Goal: Task Accomplishment & Management: Manage account settings

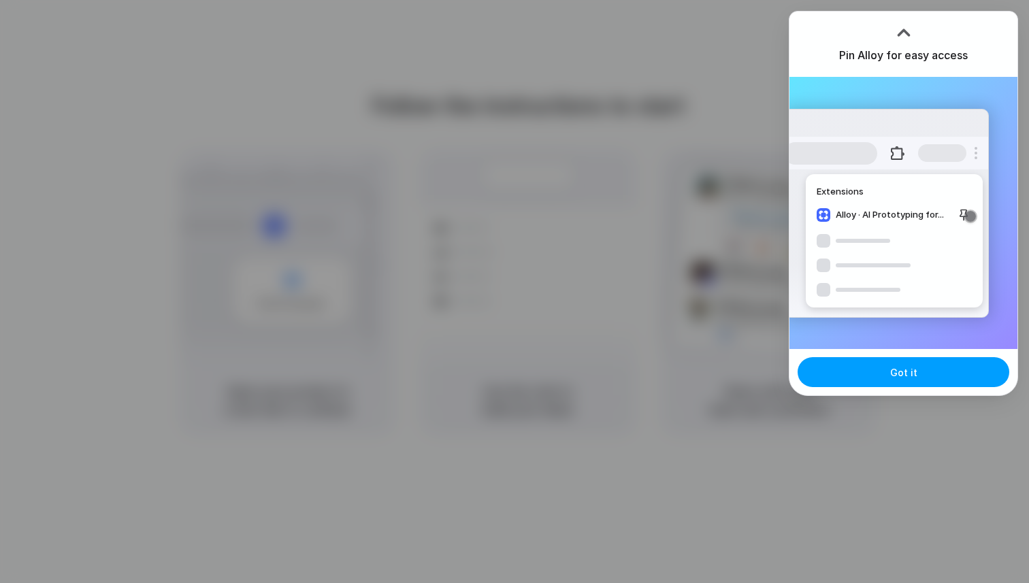
click at [864, 373] on button "Got it" at bounding box center [904, 372] width 212 height 30
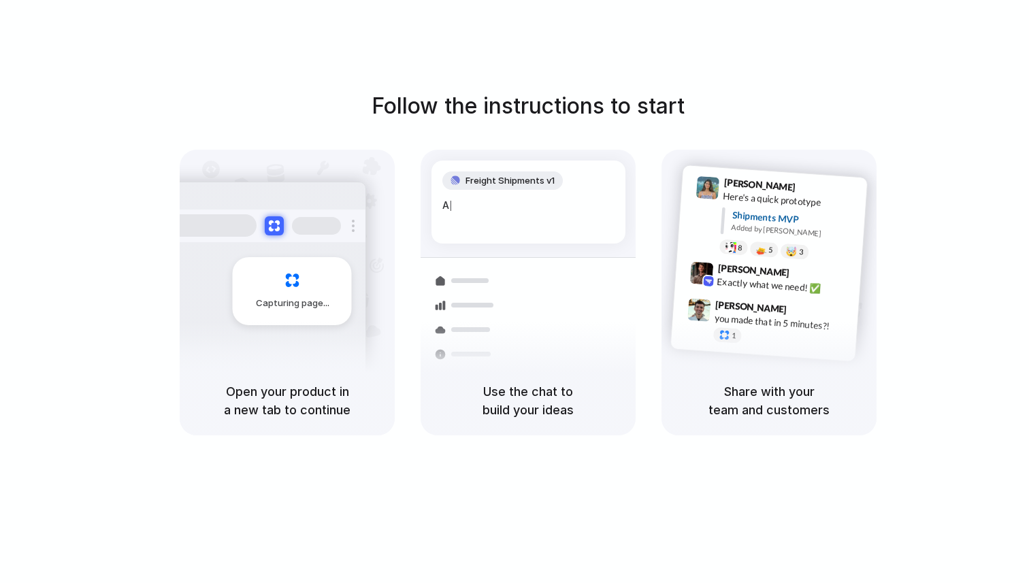
click at [515, 292] on div at bounding box center [515, 292] width 0 height 0
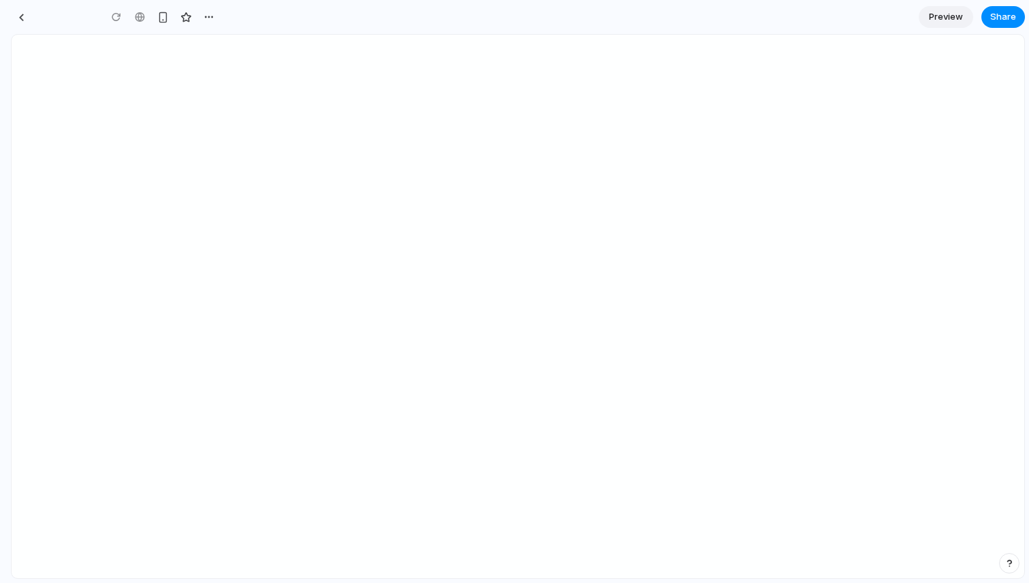
type input "**********"
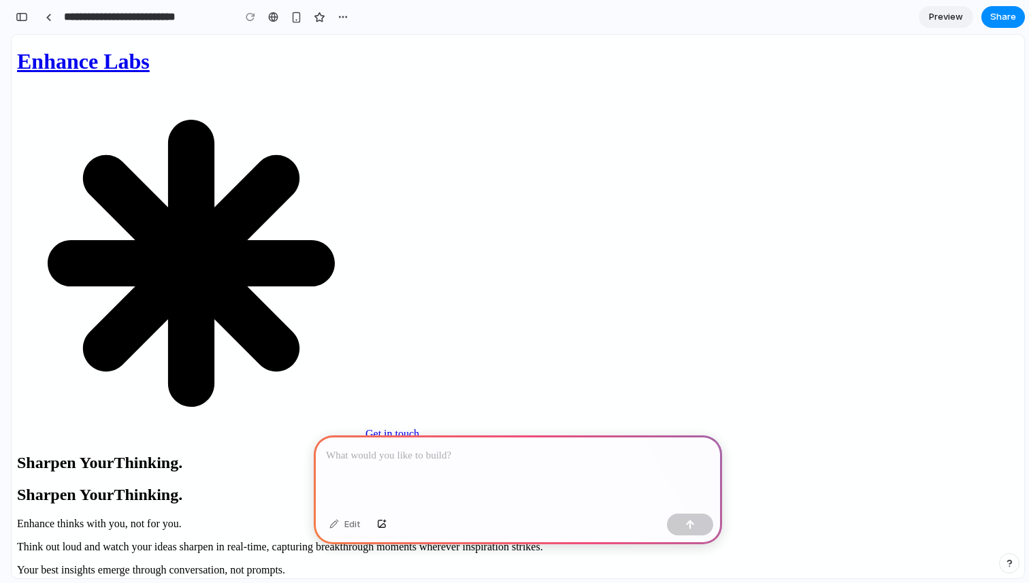
click at [378, 518] on div "Enhance thinks with you, not for you. Think out loud and watch your ideas sharp…" at bounding box center [518, 547] width 1002 height 59
click at [299, 20] on div "button" at bounding box center [297, 18] width 12 height 12
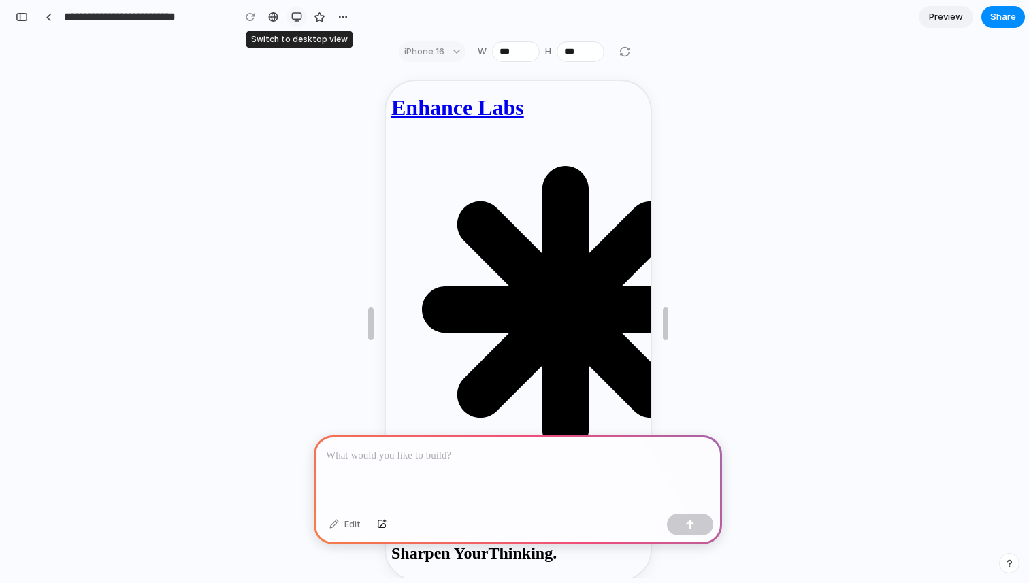
click at [299, 20] on div "button" at bounding box center [296, 17] width 11 height 11
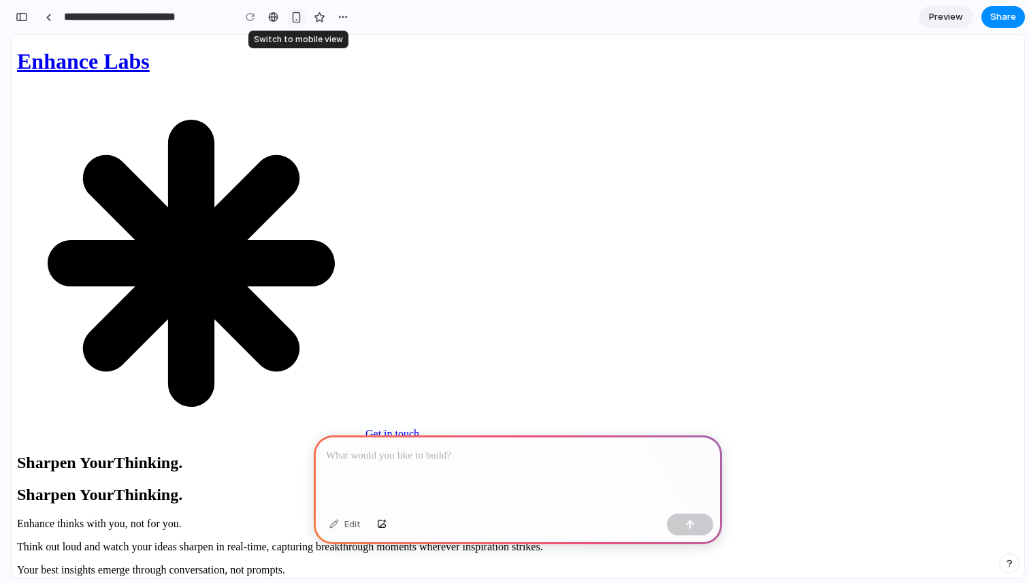
click at [299, 20] on div "button" at bounding box center [297, 18] width 12 height 12
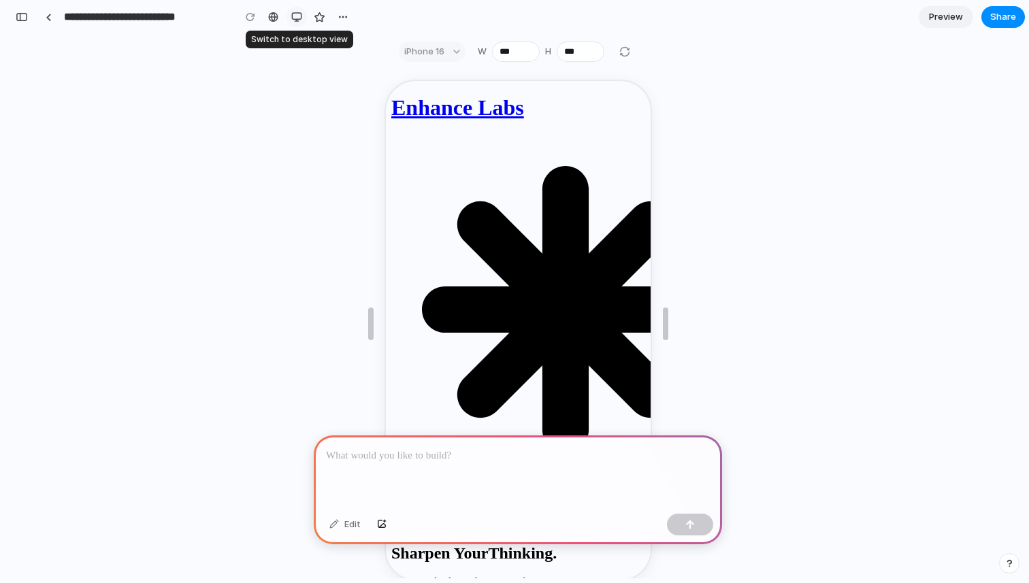
click at [299, 20] on div "button" at bounding box center [296, 17] width 11 height 11
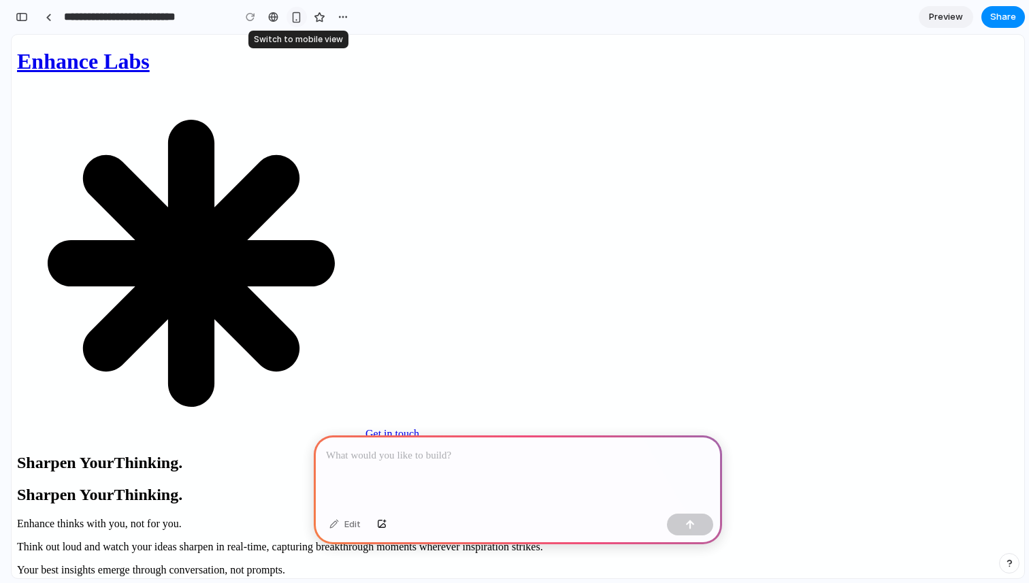
click at [299, 20] on div "button" at bounding box center [297, 18] width 12 height 12
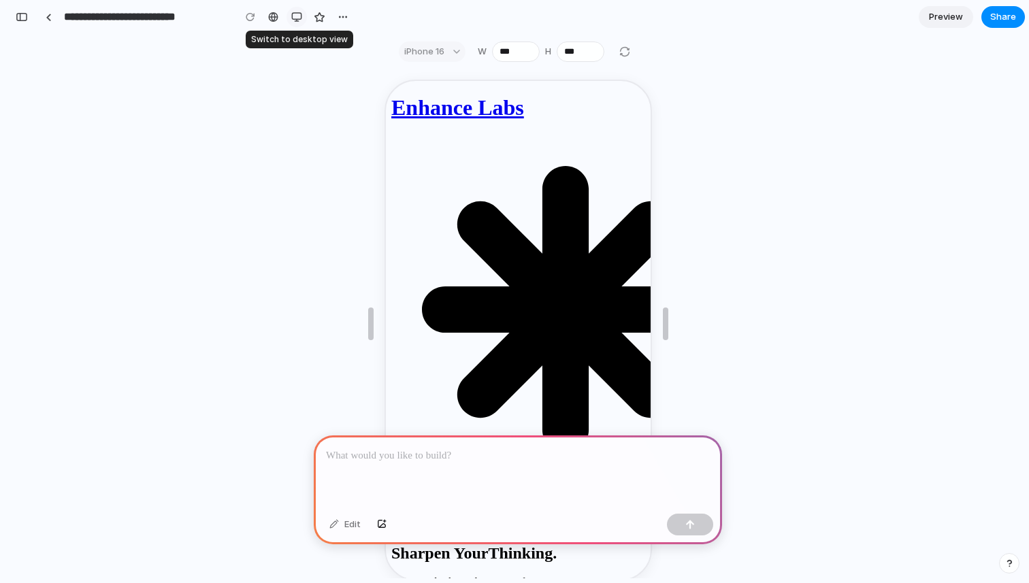
click at [299, 20] on div "button" at bounding box center [296, 17] width 11 height 11
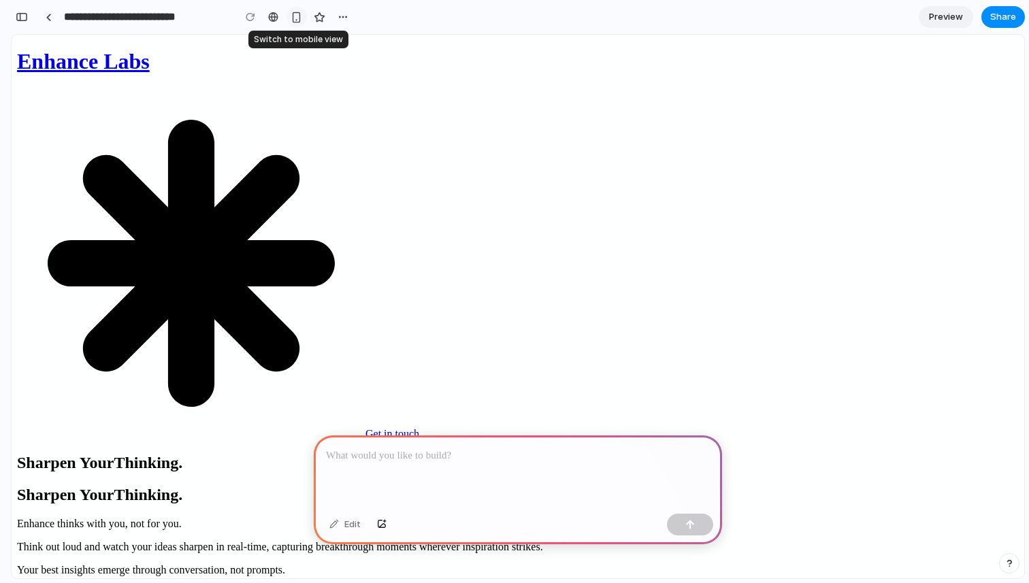
click at [299, 20] on div "button" at bounding box center [297, 18] width 12 height 12
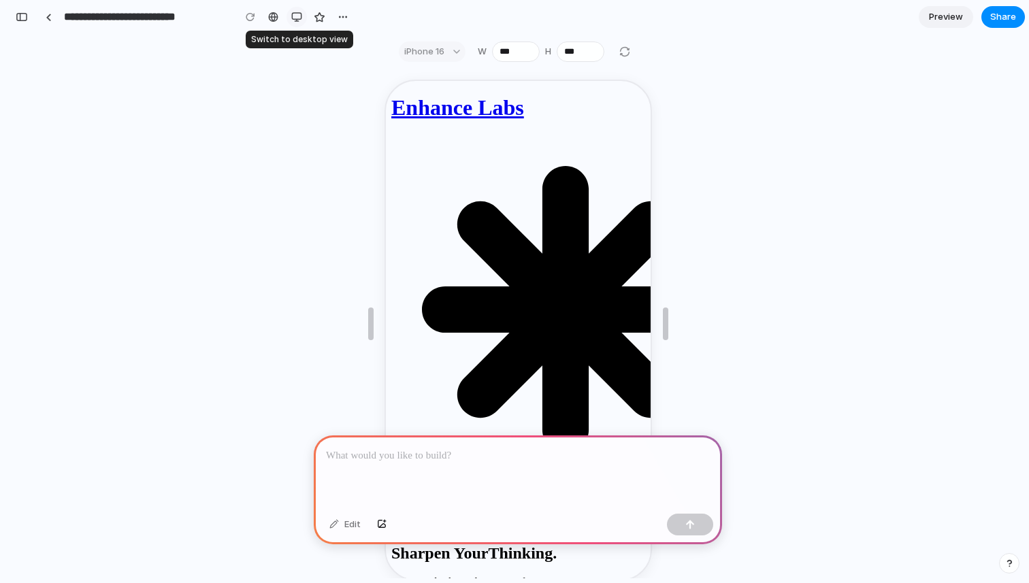
click at [299, 20] on div "button" at bounding box center [296, 17] width 11 height 11
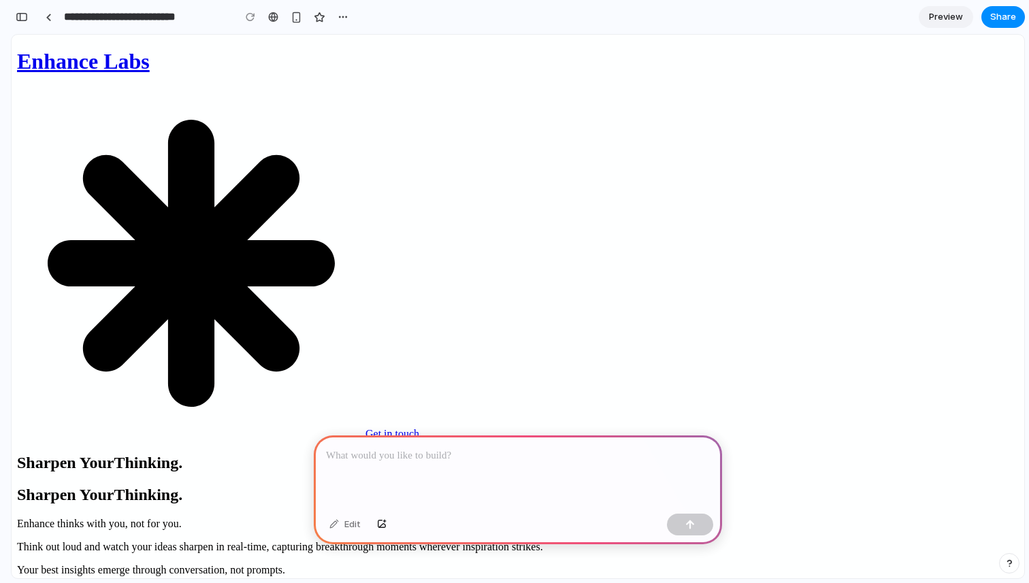
click at [413, 518] on div "Enhance thinks with you, not for you. Think out loud and watch your ideas sharp…" at bounding box center [518, 547] width 1002 height 59
click at [182, 454] on span "Thinking." at bounding box center [148, 463] width 69 height 18
drag, startPoint x: 943, startPoint y: 337, endPoint x: 595, endPoint y: 298, distance: 350.0
click at [863, 518] on div "Enhance thinks with you, not for you. Think out loud and watch your ideas sharp…" at bounding box center [518, 547] width 1002 height 59
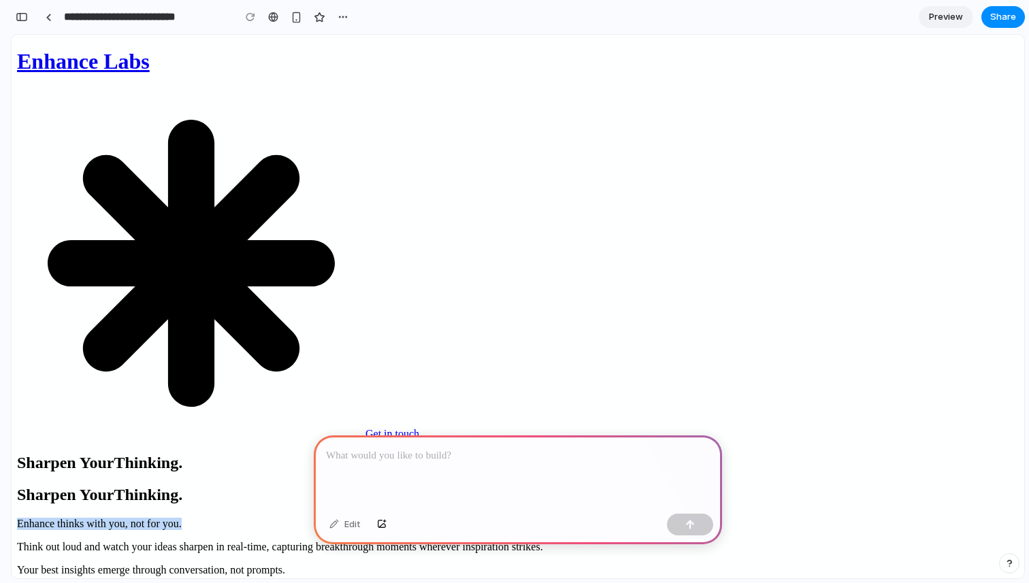
click at [863, 518] on div "Enhance thinks with you, not for you. Think out loud and watch your ideas sharp…" at bounding box center [518, 547] width 1002 height 59
click at [334, 518] on div "Enhance thinks with you, not for you. Think out loud and watch your ideas sharp…" at bounding box center [518, 547] width 1002 height 59
click at [114, 454] on span "Sharpen Your" at bounding box center [65, 463] width 97 height 18
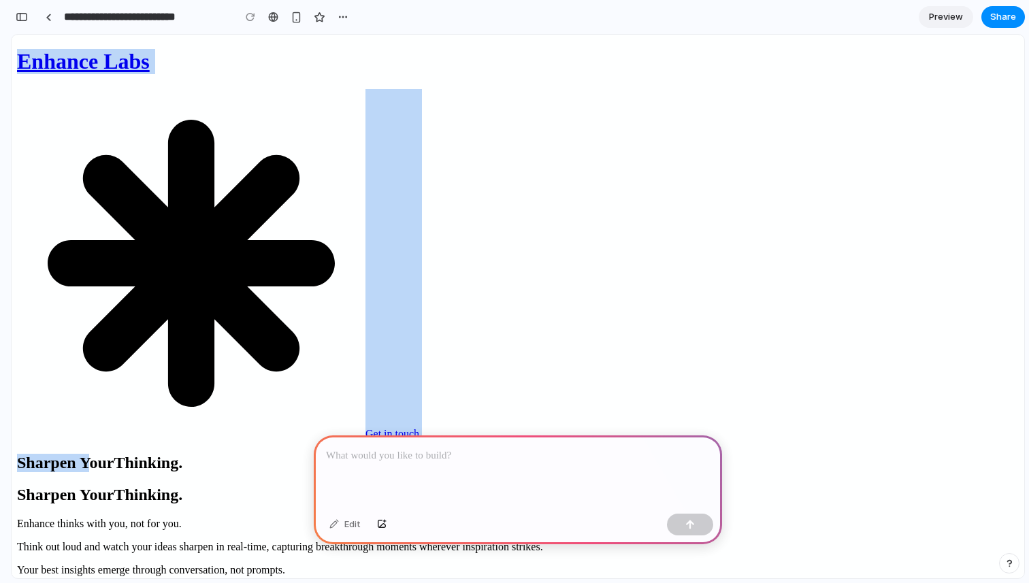
drag, startPoint x: 684, startPoint y: 190, endPoint x: 297, endPoint y: 65, distance: 406.9
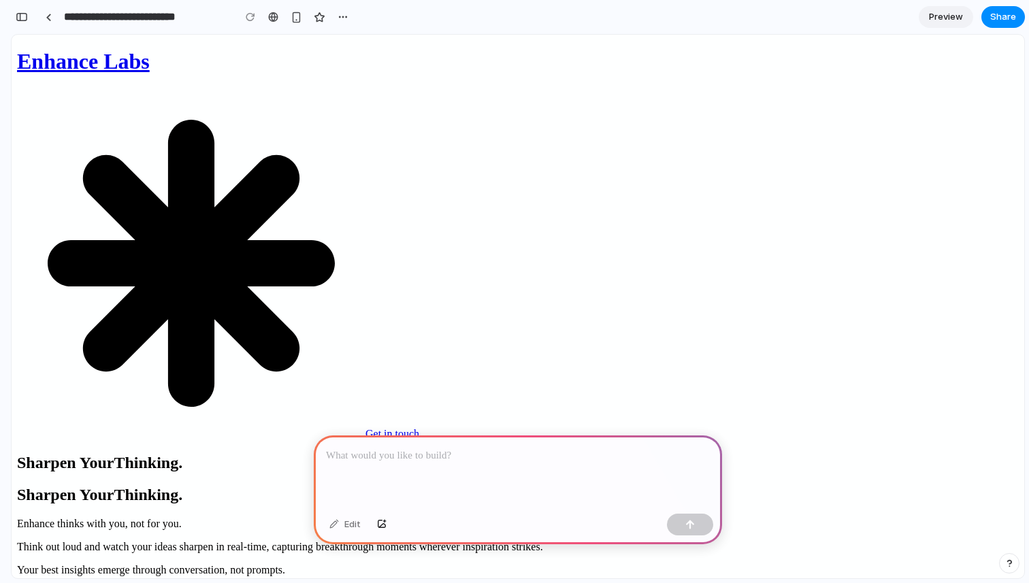
click at [466, 458] on p at bounding box center [518, 456] width 384 height 16
click at [584, 68] on header "Enhance Labs Get in touch" at bounding box center [518, 244] width 1002 height 391
click at [419, 428] on link "Get in touch" at bounding box center [393, 434] width 54 height 12
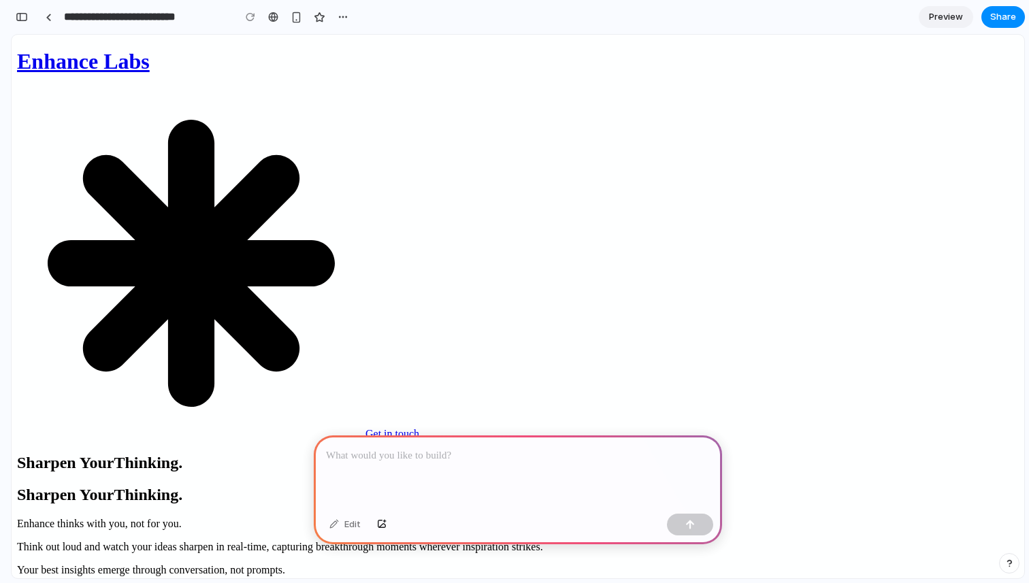
click at [419, 428] on link "Get in touch" at bounding box center [393, 434] width 54 height 12
click at [486, 49] on h1 "Enhance Labs" at bounding box center [518, 61] width 1002 height 25
click at [477, 51] on h1 "Enhance Labs" at bounding box center [518, 61] width 1002 height 25
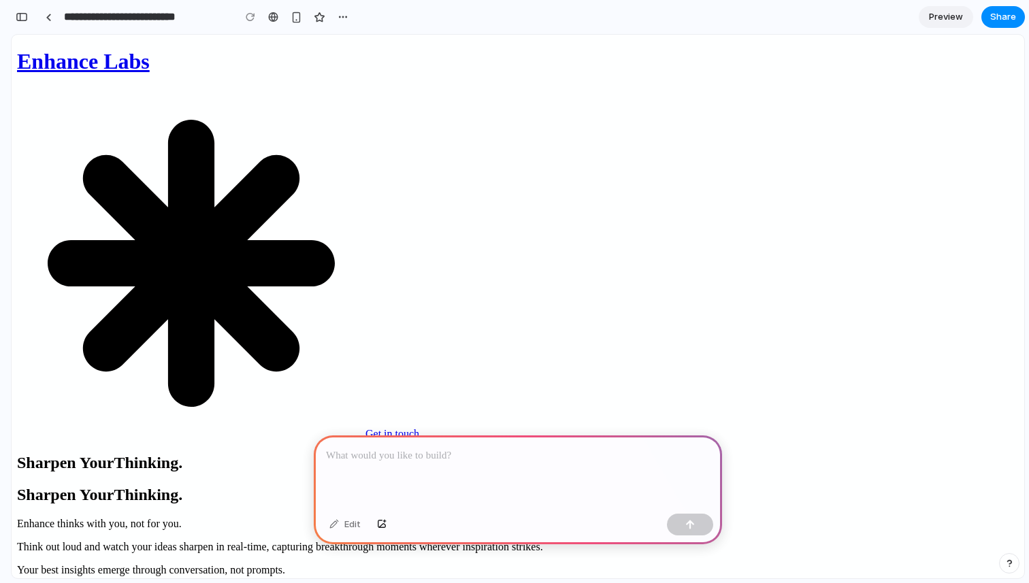
click at [601, 66] on header "Enhance Labs Get in touch" at bounding box center [518, 244] width 1002 height 391
click at [419, 428] on link "Get in touch" at bounding box center [393, 434] width 54 height 12
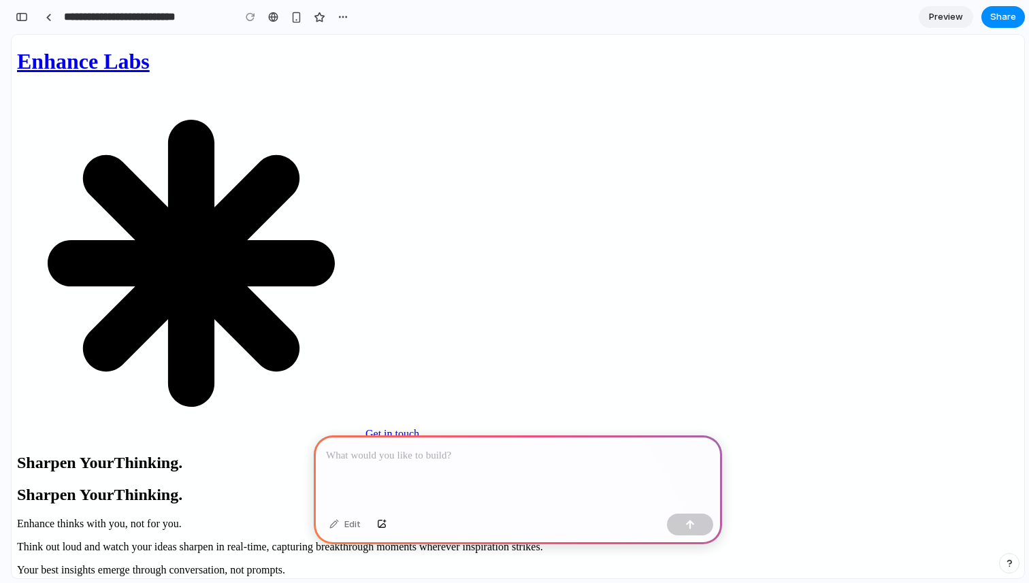
click at [419, 428] on link "Get in touch" at bounding box center [393, 434] width 54 height 12
click at [436, 49] on h1 "Enhance Labs" at bounding box center [518, 61] width 1002 height 25
click at [419, 428] on link "Get in touch" at bounding box center [393, 434] width 54 height 12
click at [805, 49] on header "Enhance Labs Get in touch" at bounding box center [518, 244] width 1002 height 391
click at [1008, 562] on div "button" at bounding box center [1010, 564] width 10 height 10
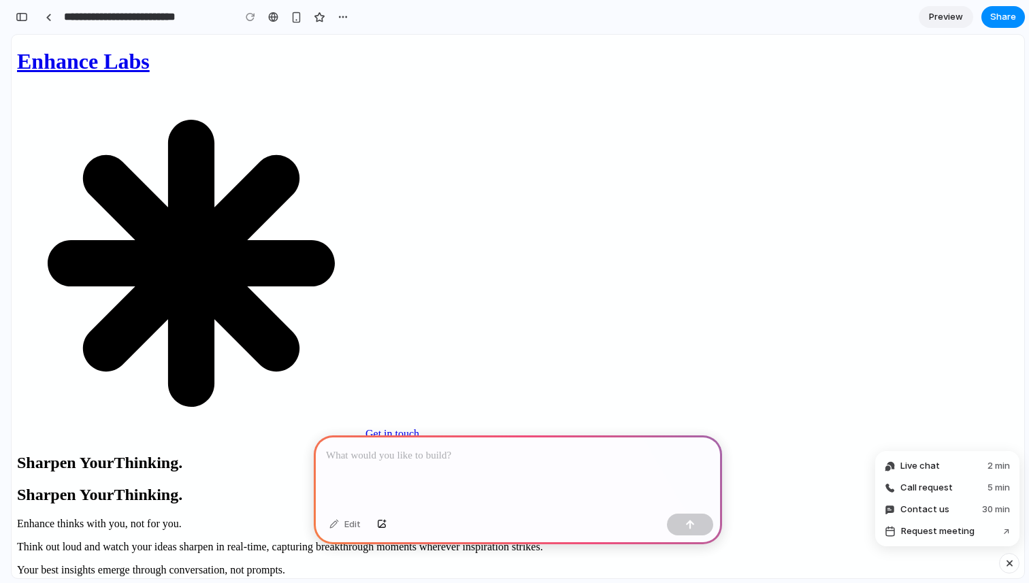
click at [1008, 562] on div "button" at bounding box center [1010, 563] width 12 height 16
click at [342, 16] on div "button" at bounding box center [343, 17] width 11 height 11
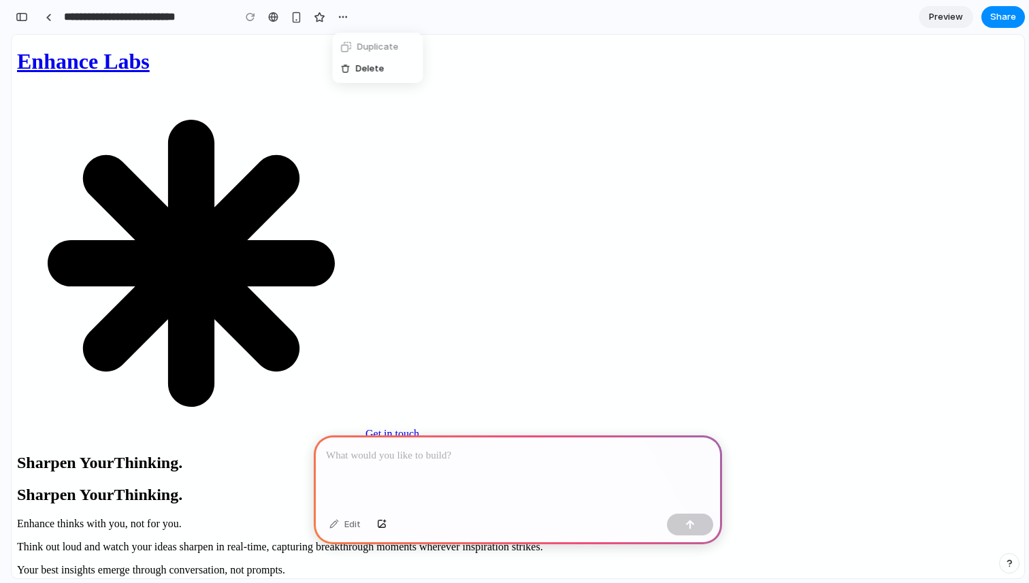
click at [343, 17] on div "Duplicate Delete" at bounding box center [514, 291] width 1029 height 583
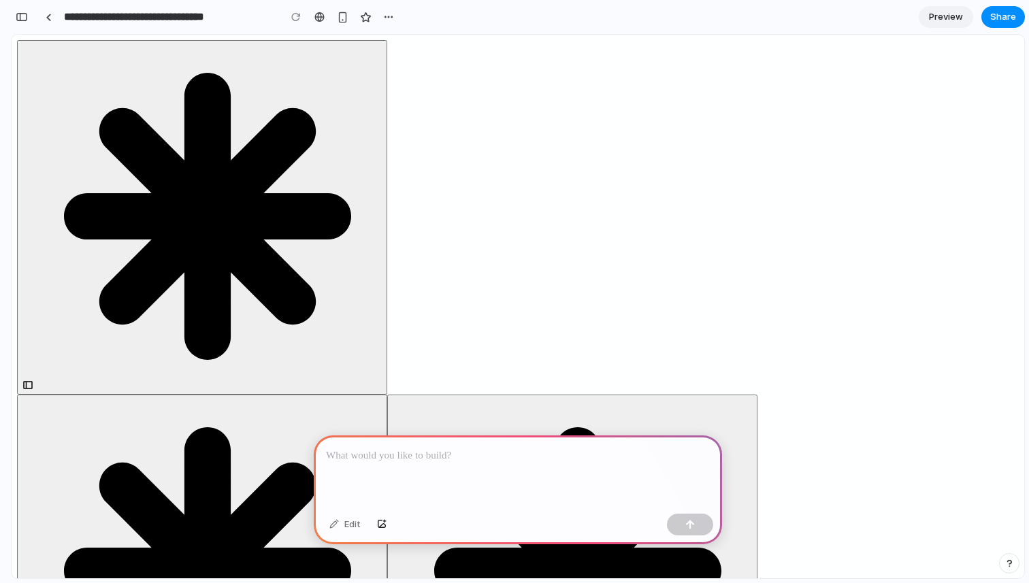
click at [385, 17] on div "button" at bounding box center [388, 17] width 11 height 11
drag, startPoint x: 407, startPoint y: 70, endPoint x: 391, endPoint y: 170, distance: 101.3
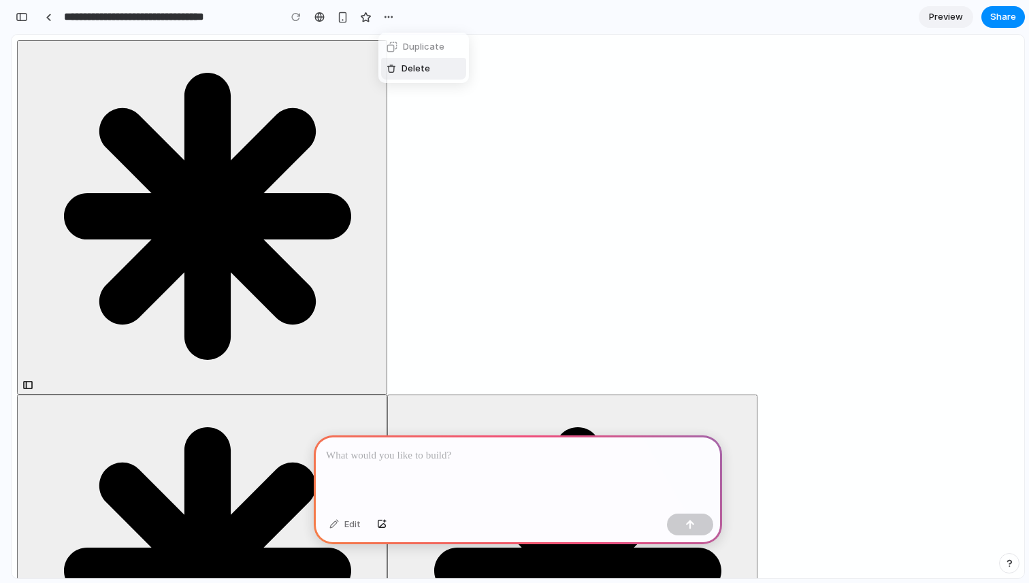
click at [391, 170] on div "Duplicate Delete" at bounding box center [514, 291] width 1029 height 583
click at [453, 202] on div "Duplicate Delete" at bounding box center [514, 291] width 1029 height 583
click at [382, 21] on button "button" at bounding box center [388, 17] width 20 height 20
click at [408, 65] on span "Delete" at bounding box center [416, 69] width 29 height 14
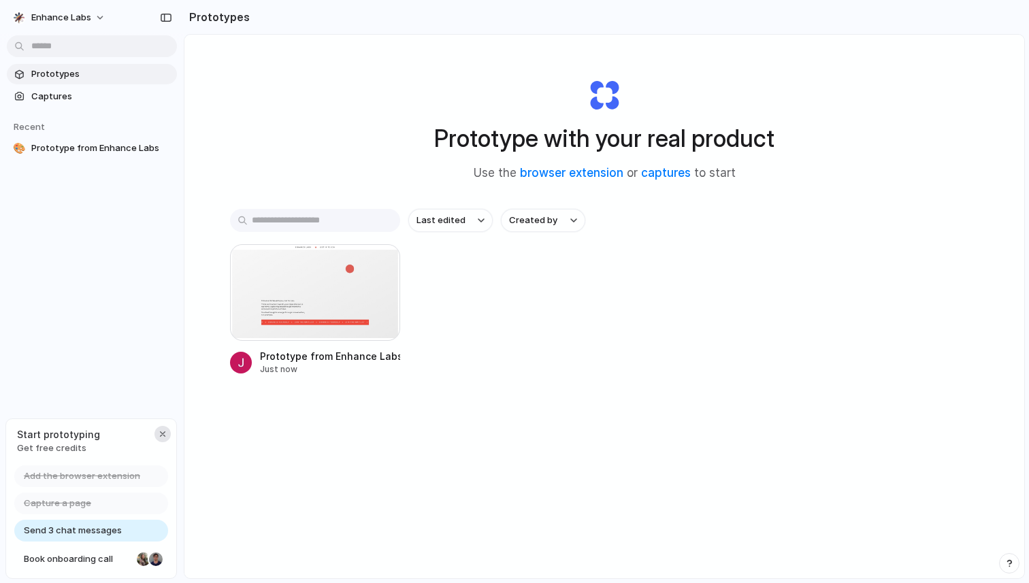
click at [164, 434] on div "button" at bounding box center [162, 434] width 11 height 11
